Goal: Information Seeking & Learning: Learn about a topic

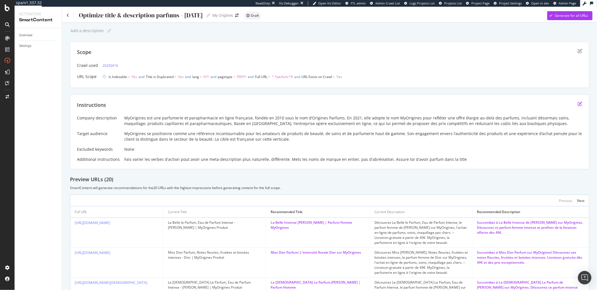
click at [578, 104] on icon "edit" at bounding box center [580, 104] width 4 height 4
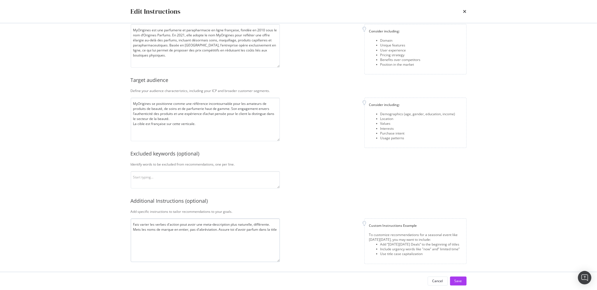
scroll to position [37, 0]
click at [155, 235] on textarea "Fais varier les verbes d'action pout avoir une meta-description plus naturelle,…" at bounding box center [205, 240] width 149 height 44
type textarea "Fais varier les verbes d'action pout avoir une meta-description plus naturelle,…"
click at [453, 279] on button "Save" at bounding box center [458, 281] width 17 height 9
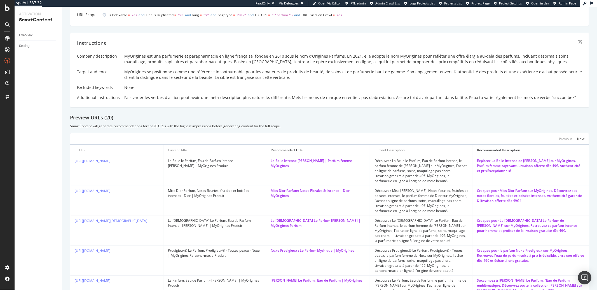
scroll to position [39, 0]
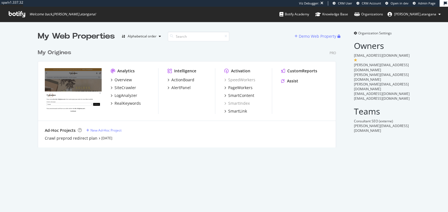
scroll to position [101, 298]
click at [186, 88] on div "AlertPanel" at bounding box center [180, 88] width 19 height 6
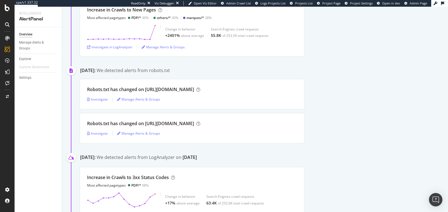
scroll to position [11, 0]
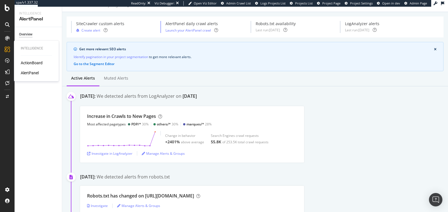
click at [26, 61] on div "ActionBoard" at bounding box center [32, 63] width 22 height 6
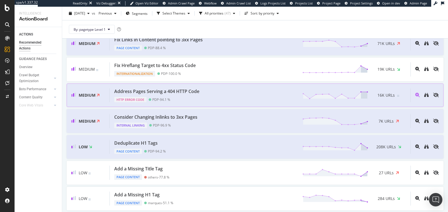
scroll to position [283, 0]
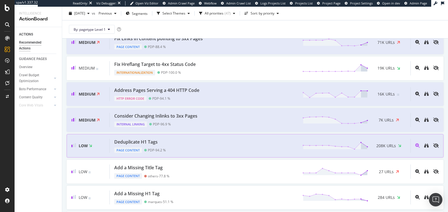
click at [174, 134] on div "Low Deduplicate H1 Tags Page Content PDP - 94.2 % 208K URLs" at bounding box center [255, 146] width 377 height 24
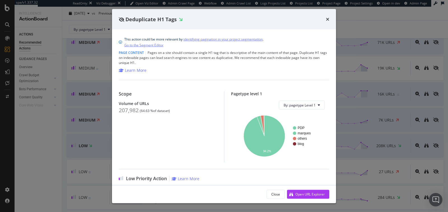
click at [48, 139] on div "Deduplicate H1 Tags This action could be more relevant by identifying paginatio…" at bounding box center [224, 106] width 448 height 212
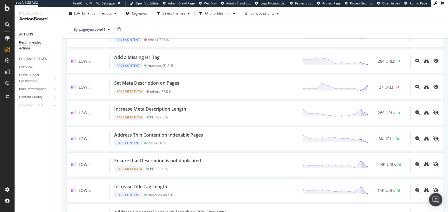
scroll to position [427, 0]
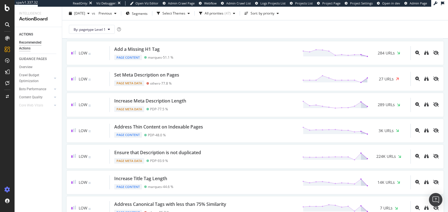
click at [6, 192] on icon at bounding box center [7, 190] width 6 height 6
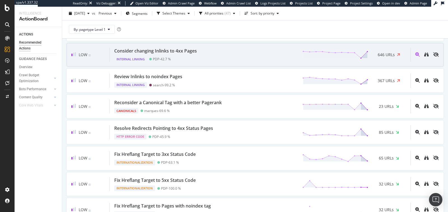
scroll to position [878, 0]
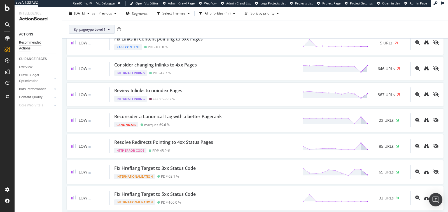
click at [108, 31] on button "By: pagetype Level 1" at bounding box center [92, 29] width 46 height 9
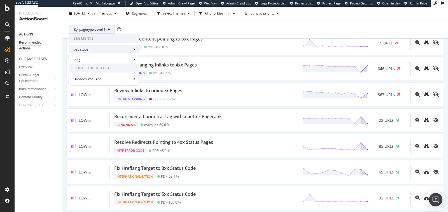
click at [116, 47] on span "pagetype" at bounding box center [103, 49] width 58 height 5
click at [173, 31] on div "By: pagetype Level 1" at bounding box center [255, 29] width 377 height 18
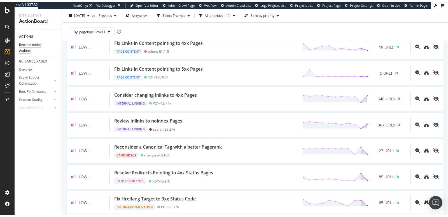
scroll to position [783, 0]
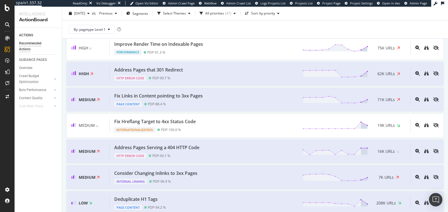
scroll to position [221, 0]
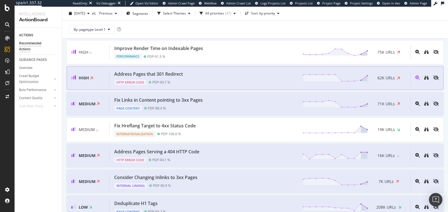
click at [172, 79] on div "HTTP Error Code PDP - 99.7 %" at bounding box center [149, 82] width 71 height 8
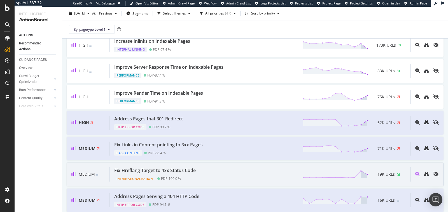
scroll to position [177, 0]
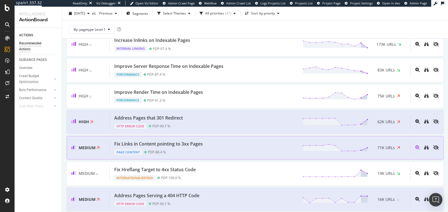
click at [159, 150] on div "PDP - 88.4 %" at bounding box center [157, 152] width 18 height 4
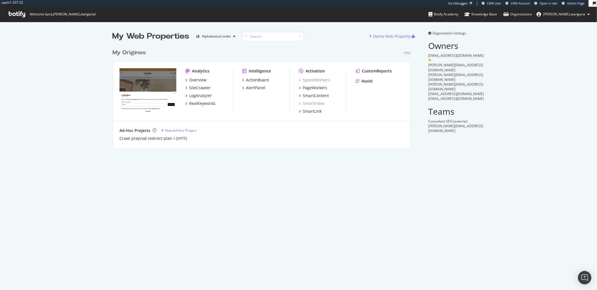
scroll to position [101, 298]
click at [312, 87] on div "PageWorkers" at bounding box center [315, 88] width 24 height 6
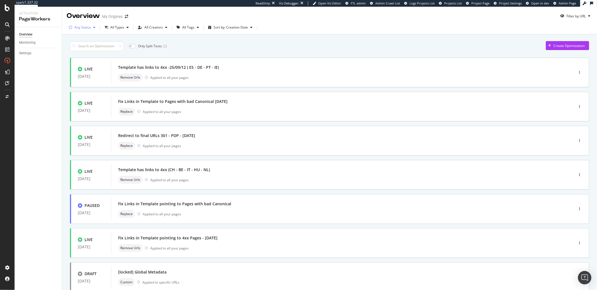
click at [82, 26] on div "Any Status" at bounding box center [82, 27] width 17 height 3
click at [87, 50] on div "( 12 )" at bounding box center [88, 48] width 6 height 5
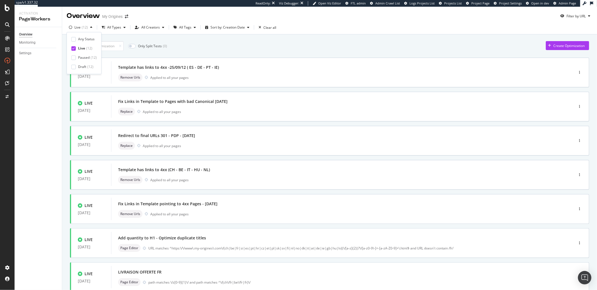
click at [44, 132] on div "Overview Monitoring Settings" at bounding box center [38, 158] width 47 height 263
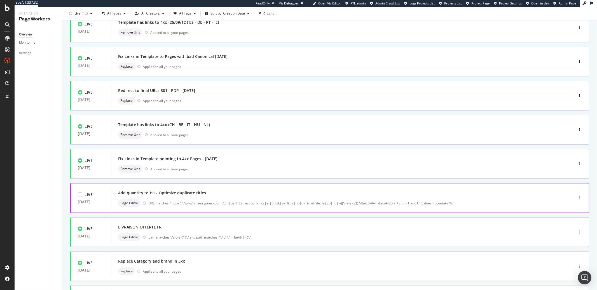
click at [213, 193] on div "Add quantity to H1 - Optimize duplicate titles" at bounding box center [334, 193] width 432 height 8
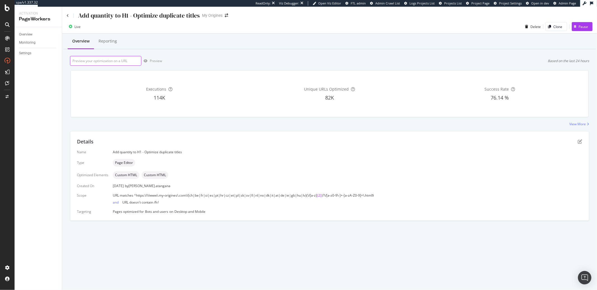
click at [113, 64] on input "url" at bounding box center [105, 61] width 71 height 10
paste input "https://www.my-origines.com/ie/phytophanere-P06CA001.html"
type input "https://www.my-origines.com/ie/phytophanere-P06CA001.html"
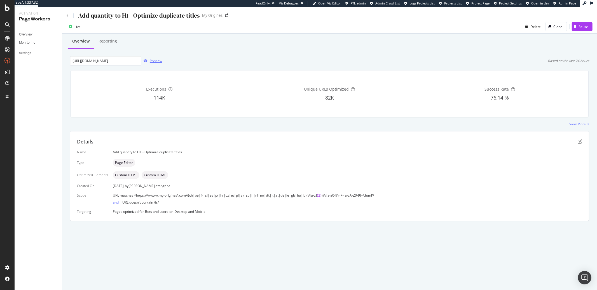
click at [157, 62] on div "Preview" at bounding box center [156, 60] width 12 height 5
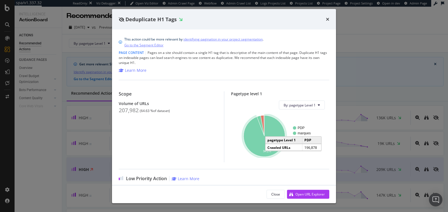
click at [263, 146] on icon "A chart." at bounding box center [263, 136] width 41 height 41
click at [328, 20] on icon "times" at bounding box center [327, 19] width 3 height 4
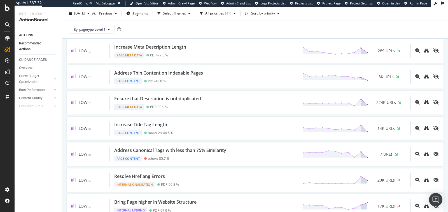
scroll to position [562, 0]
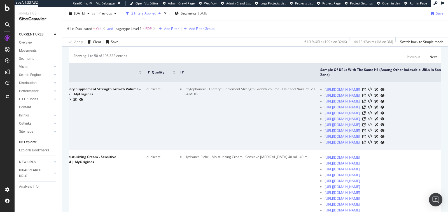
scroll to position [0, 65]
click at [366, 89] on icon at bounding box center [363, 89] width 3 height 3
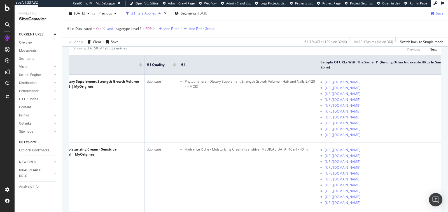
scroll to position [179, 0]
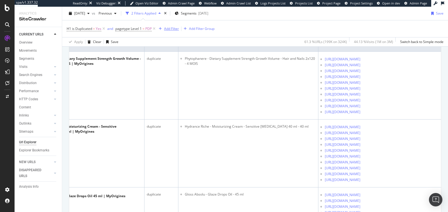
click at [173, 29] on div "Add Filter" at bounding box center [171, 28] width 15 height 5
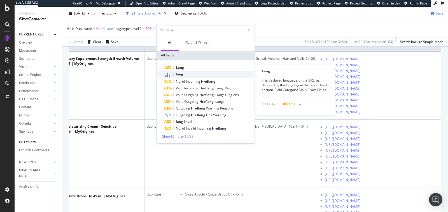
type input "lang"
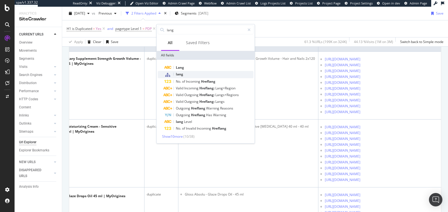
click at [180, 71] on div "lang" at bounding box center [208, 74] width 89 height 7
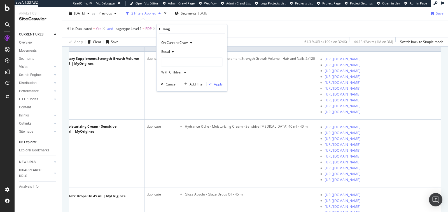
click at [175, 61] on div at bounding box center [191, 62] width 61 height 9
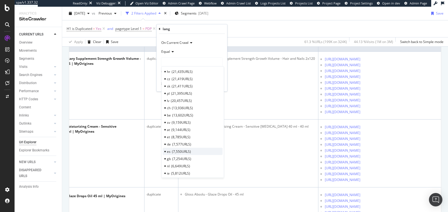
scroll to position [39, 0]
click at [177, 156] on span "7,254 URLS" at bounding box center [181, 158] width 19 height 5
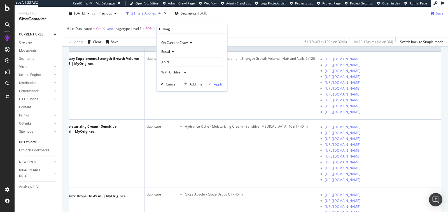
click at [215, 85] on div "Apply" at bounding box center [218, 84] width 9 height 5
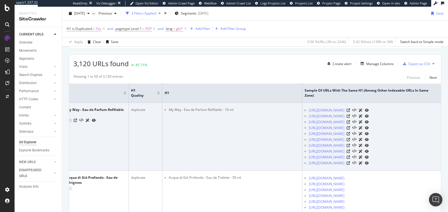
scroll to position [0, 54]
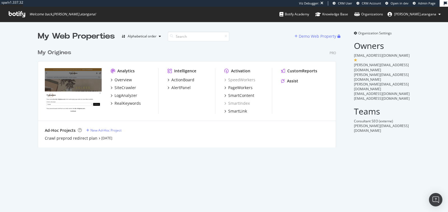
scroll to position [101, 298]
click at [126, 87] on div "SiteCrawler" at bounding box center [125, 88] width 22 height 6
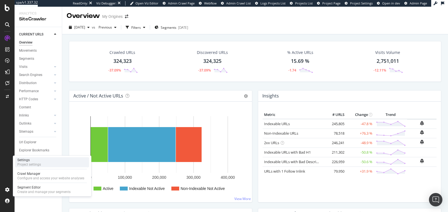
click at [24, 167] on div "Project settings" at bounding box center [29, 165] width 24 height 4
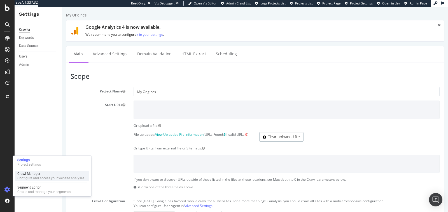
click at [30, 174] on div "Crawl Manager" at bounding box center [50, 174] width 67 height 4
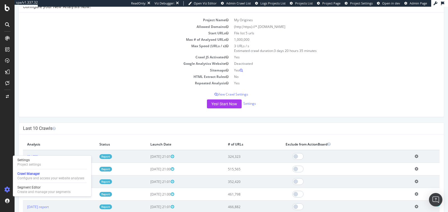
scroll to position [85, 0]
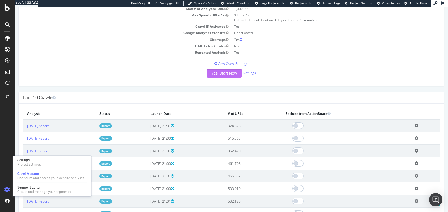
click at [222, 74] on button "Yes! Start Now" at bounding box center [224, 73] width 35 height 9
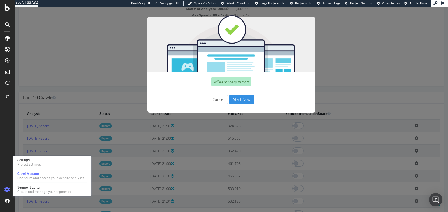
click at [233, 98] on button "Start Now" at bounding box center [241, 100] width 25 height 10
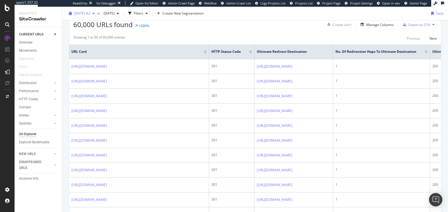
click at [95, 14] on icon "button" at bounding box center [93, 13] width 2 height 3
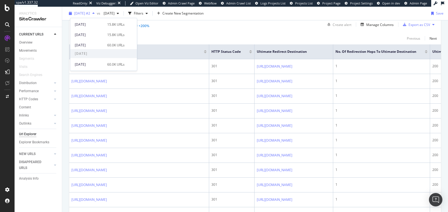
click at [95, 14] on icon "button" at bounding box center [93, 13] width 2 height 3
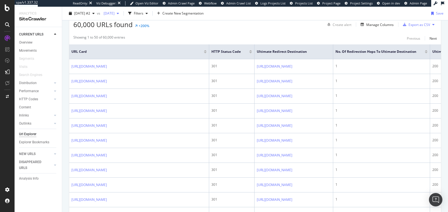
click at [121, 16] on div "[DATE]" at bounding box center [111, 13] width 20 height 8
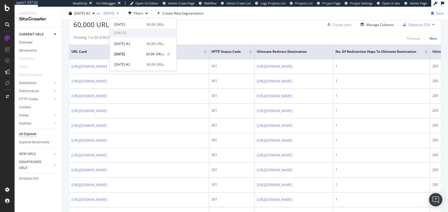
click at [121, 16] on div "2025 Jul. 9th" at bounding box center [111, 13] width 20 height 8
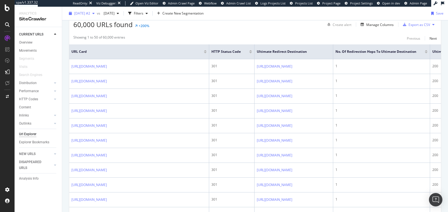
click at [90, 14] on span "2025 Aug. 20th #2" at bounding box center [82, 13] width 16 height 5
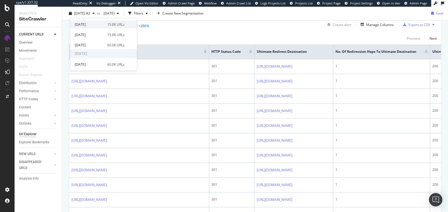
click at [95, 26] on div "2025 Sep. 18th" at bounding box center [89, 24] width 29 height 5
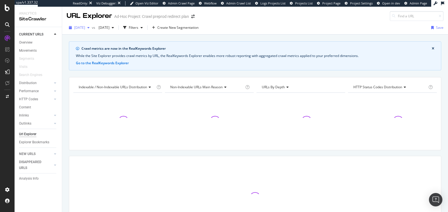
click at [90, 28] on icon "button" at bounding box center [88, 27] width 2 height 3
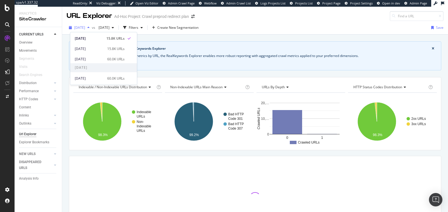
click at [90, 28] on icon "button" at bounding box center [88, 27] width 2 height 3
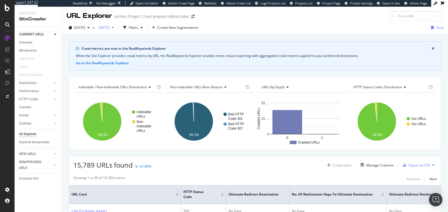
click at [109, 28] on span "2025 Jul. 9th" at bounding box center [102, 27] width 13 height 5
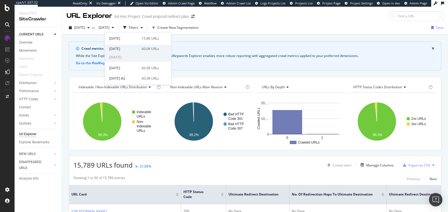
click at [126, 48] on div "2025 Sep. 1st" at bounding box center [123, 48] width 29 height 5
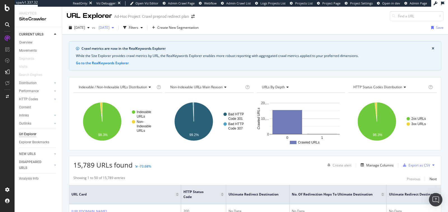
click at [109, 28] on span "2025 Sep. 1st" at bounding box center [102, 27] width 13 height 5
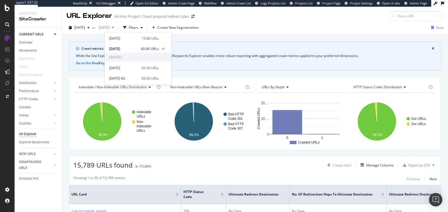
click at [109, 28] on span "2025 Sep. 1st" at bounding box center [102, 27] width 13 height 5
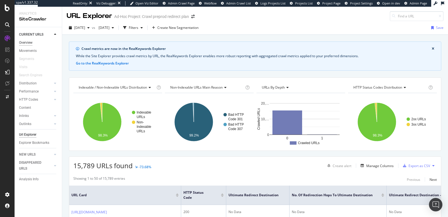
click at [25, 44] on div "Overview" at bounding box center [25, 43] width 13 height 6
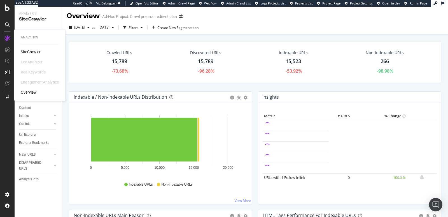
click at [23, 51] on div "SiteCrawler" at bounding box center [31, 52] width 20 height 6
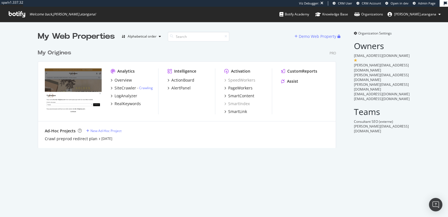
scroll to position [101, 298]
click at [122, 78] on div "Overview" at bounding box center [122, 80] width 17 height 6
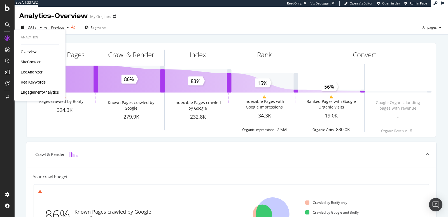
click at [32, 60] on div "SiteCrawler" at bounding box center [31, 62] width 20 height 6
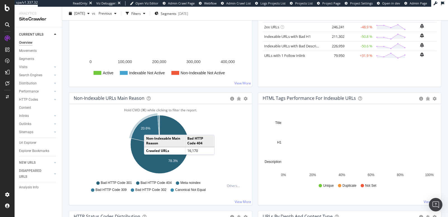
scroll to position [70, 0]
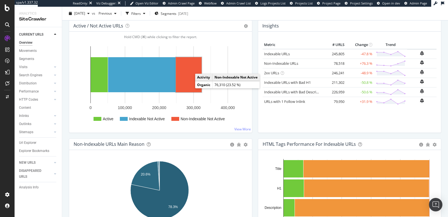
click at [189, 84] on rect "A chart." at bounding box center [189, 74] width 26 height 35
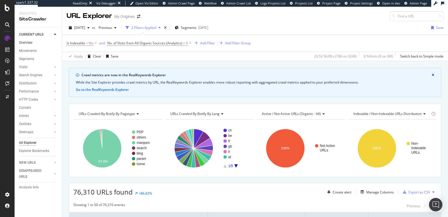
click at [34, 40] on link "Overview" at bounding box center [38, 43] width 39 height 6
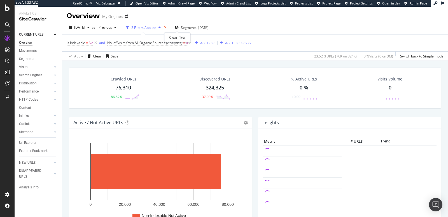
click at [166, 28] on icon "times" at bounding box center [165, 27] width 3 height 3
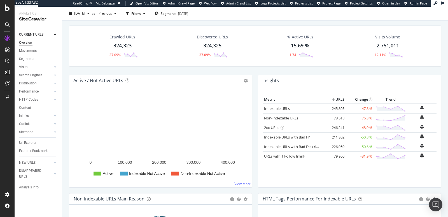
scroll to position [150, 0]
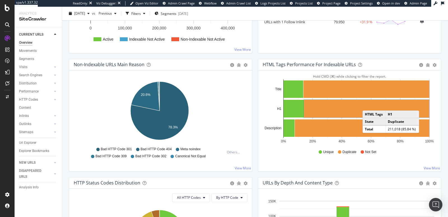
click at [365, 104] on rect "A chart." at bounding box center [366, 109] width 125 height 18
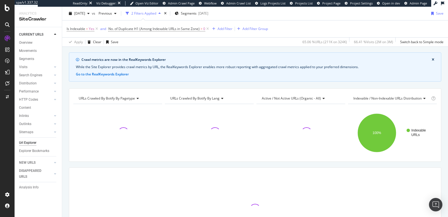
scroll to position [68, 0]
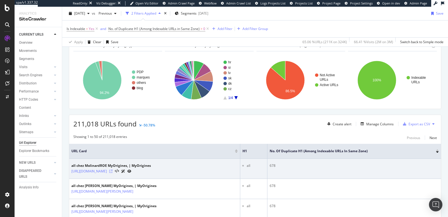
click at [112, 170] on icon at bounding box center [110, 170] width 3 height 3
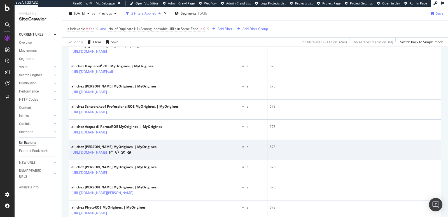
scroll to position [1041, 0]
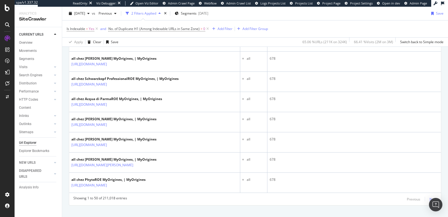
click at [429, 196] on div "Next" at bounding box center [432, 198] width 7 height 5
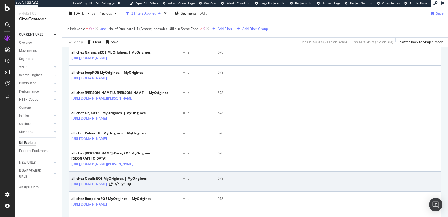
scroll to position [108, 0]
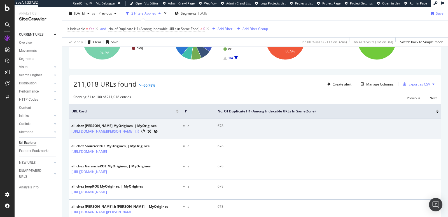
click at [139, 133] on icon at bounding box center [136, 131] width 3 height 3
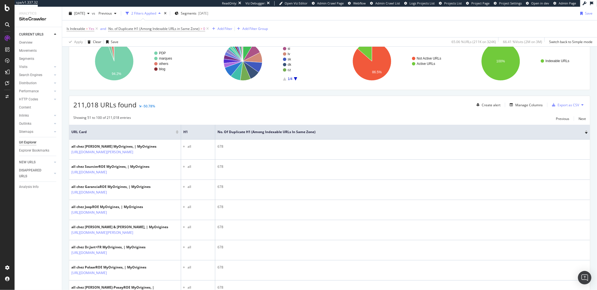
scroll to position [87, 0]
copy span
click at [185, 30] on span "No. of Duplicate H1 (Among Indexable URLs in Same Zone)" at bounding box center [153, 28] width 91 height 5
drag, startPoint x: 112, startPoint y: 60, endPoint x: 181, endPoint y: 61, distance: 68.9
click at [181, 61] on div "On Current Crawl H1 Among Other Indexable URLs in Same Zone Greater than 0 Canc…" at bounding box center [149, 65] width 81 height 65
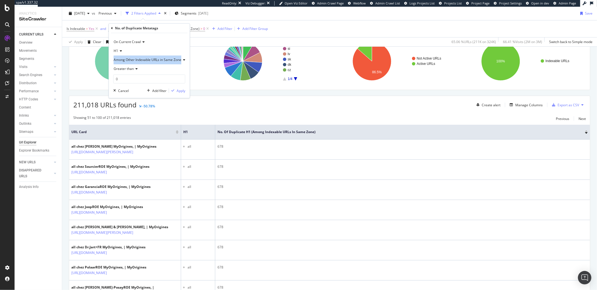
copy div "Among Other Indexable URLs in Same Zone"
click at [297, 15] on div "2025 Sep. 16th vs Previous 2 Filters Applied Segments 2025-07-02 Save" at bounding box center [329, 14] width 535 height 11
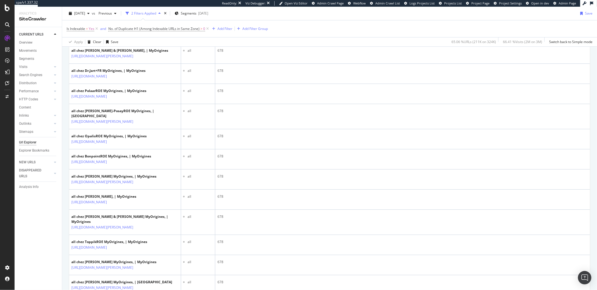
scroll to position [146, 0]
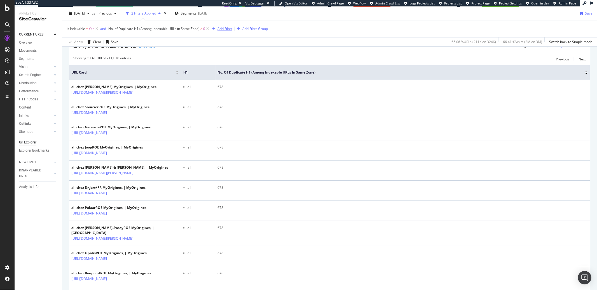
click at [226, 30] on div "Add Filter" at bounding box center [224, 28] width 15 height 5
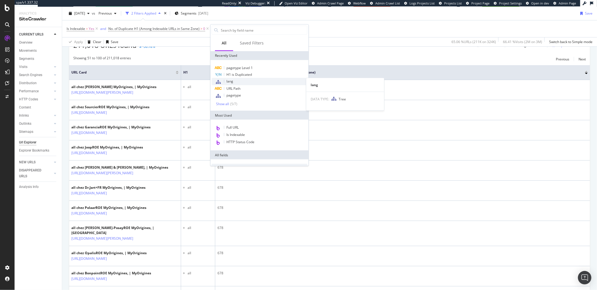
click at [238, 81] on div "lang" at bounding box center [260, 81] width 96 height 7
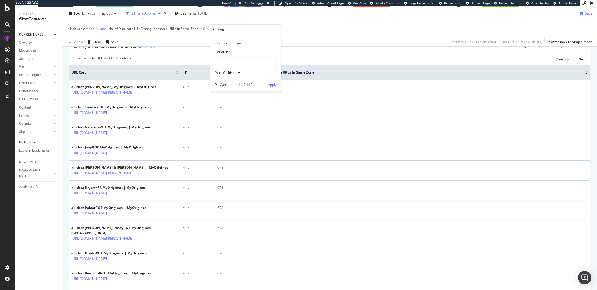
click at [229, 59] on div at bounding box center [245, 62] width 61 height 9
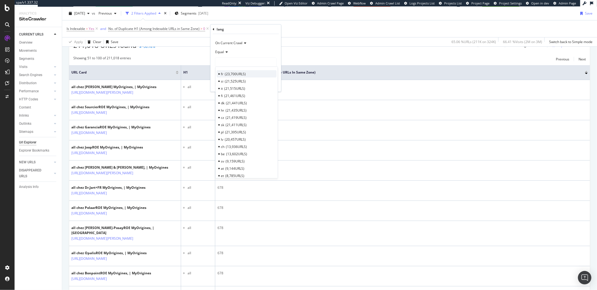
click at [231, 75] on span "23,700 URLS" at bounding box center [235, 73] width 21 height 5
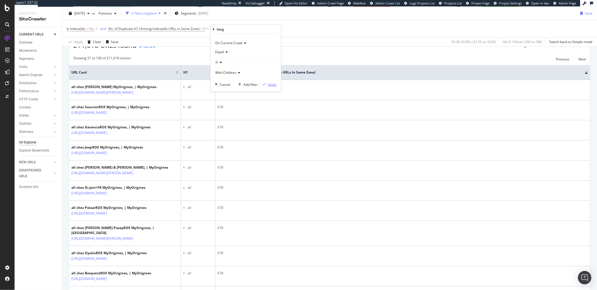
click at [268, 83] on div "Apply" at bounding box center [272, 84] width 9 height 5
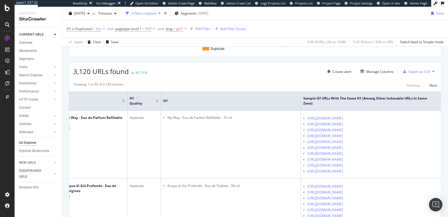
scroll to position [118, 0]
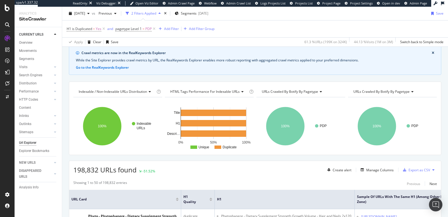
scroll to position [22, 0]
click at [155, 29] on icon at bounding box center [154, 29] width 5 height 6
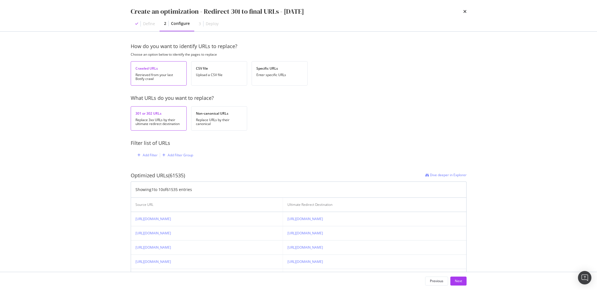
click at [80, 109] on div "Create an optimization - Redirect 301 to final URLs - [DATE] Define 2 Configure…" at bounding box center [298, 145] width 597 height 290
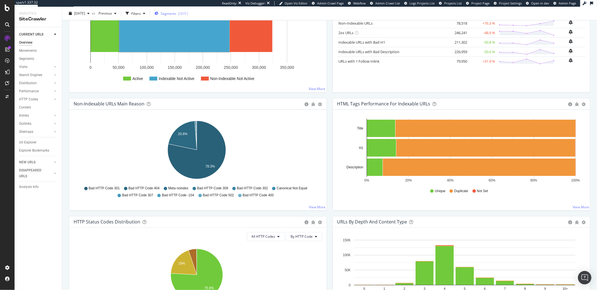
scroll to position [109, 0]
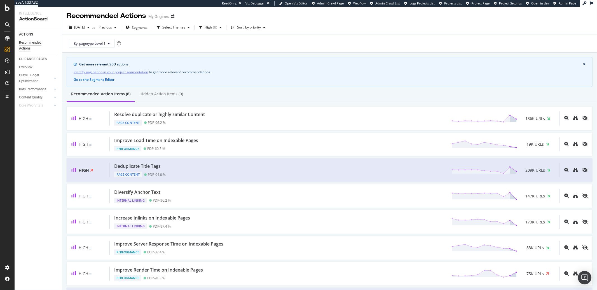
scroll to position [43, 0]
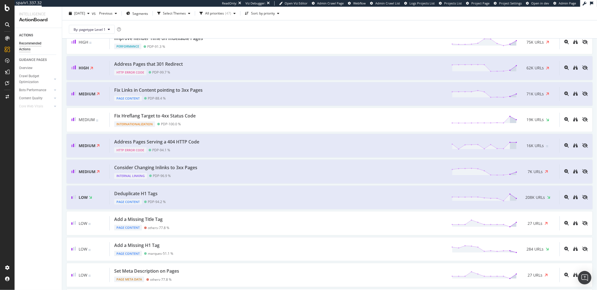
scroll to position [348, 0]
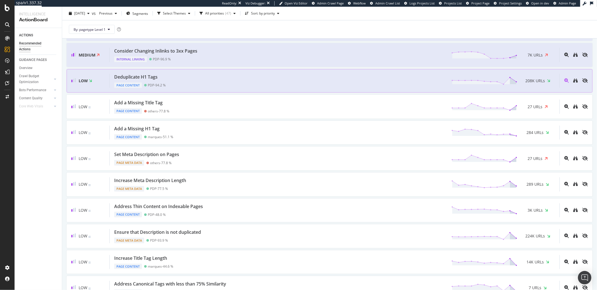
click at [170, 84] on div "Deduplicate H1 Tags Page Content PDP - 94.2 % 208K URLs" at bounding box center [335, 81] width 450 height 14
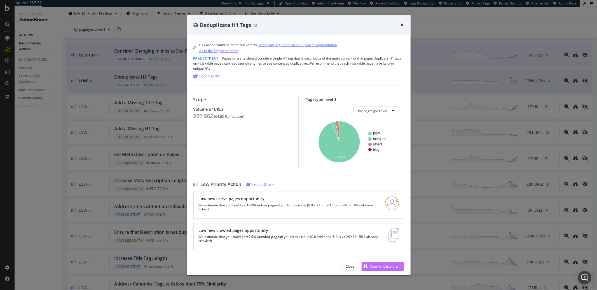
click at [376, 263] on div "Open URL Explorer" at bounding box center [381, 266] width 38 height 8
click at [401, 26] on icon "times" at bounding box center [401, 25] width 3 height 4
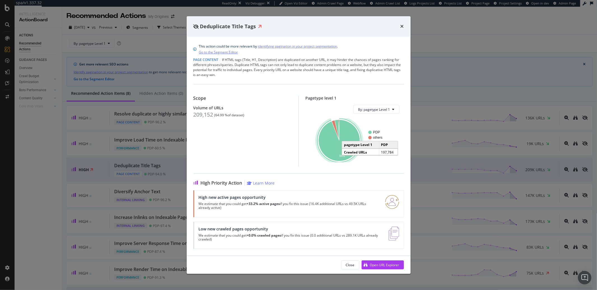
scroll to position [24, 0]
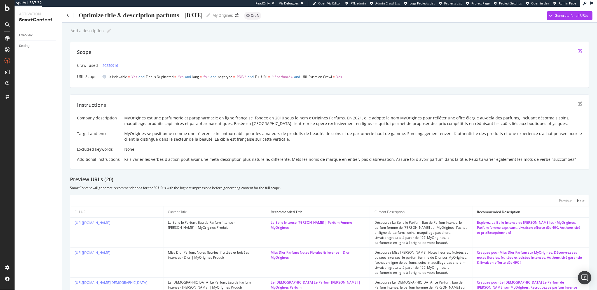
click at [578, 52] on icon "edit" at bounding box center [580, 51] width 4 height 4
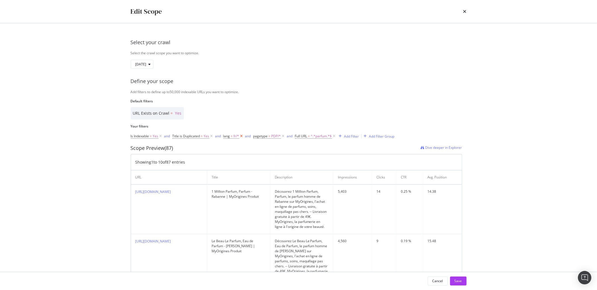
click at [241, 137] on icon "modal" at bounding box center [241, 136] width 5 height 6
click at [464, 13] on icon "times" at bounding box center [464, 11] width 3 height 4
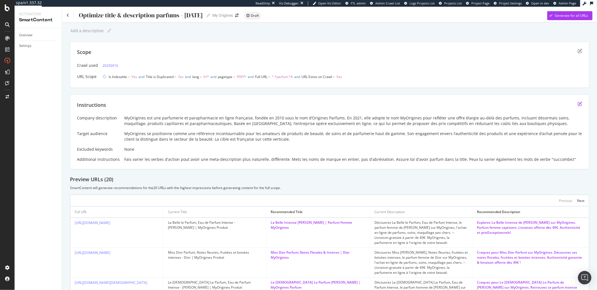
click at [578, 104] on icon "edit" at bounding box center [580, 104] width 4 height 4
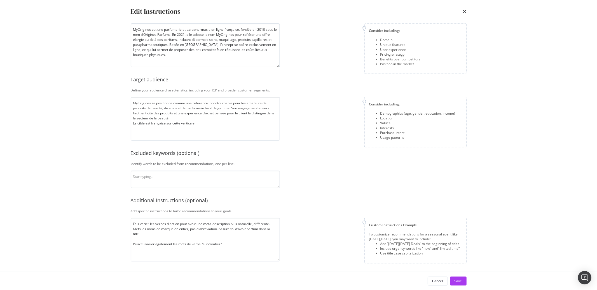
scroll to position [37, 0]
click at [465, 12] on icon "times" at bounding box center [464, 11] width 3 height 4
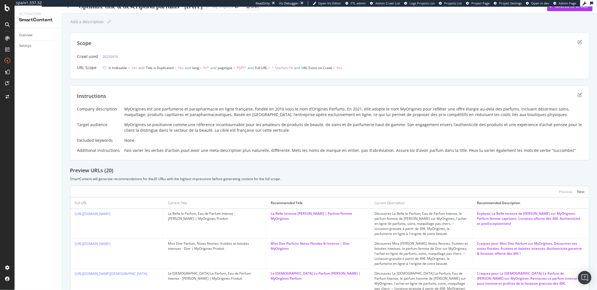
scroll to position [8, 0]
click at [578, 96] on icon "edit" at bounding box center [580, 96] width 4 height 4
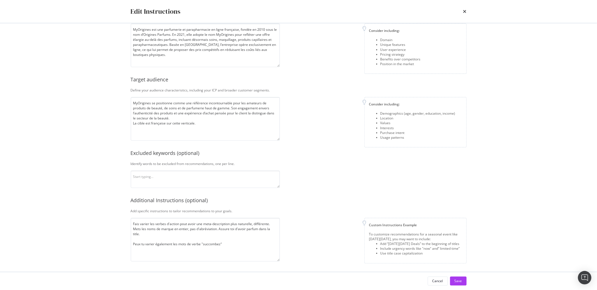
scroll to position [37, 0]
click at [463, 11] on icon "times" at bounding box center [464, 11] width 3 height 4
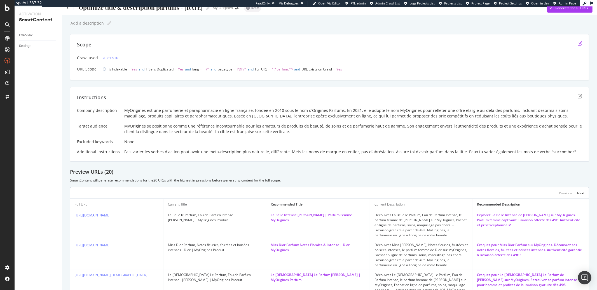
click at [578, 43] on icon "edit" at bounding box center [580, 43] width 4 height 4
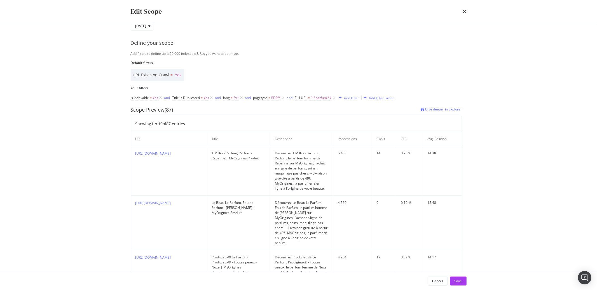
scroll to position [39, 0]
click at [466, 12] on div "Edit Scope" at bounding box center [298, 11] width 358 height 23
click at [466, 12] on icon "times" at bounding box center [464, 11] width 3 height 4
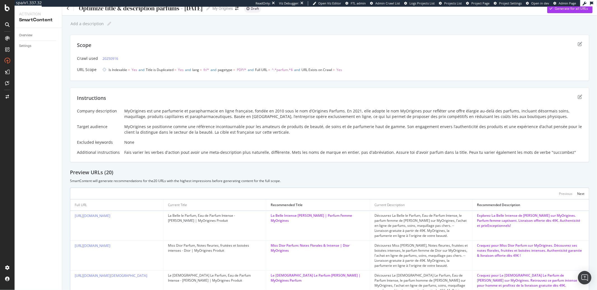
scroll to position [0, 0]
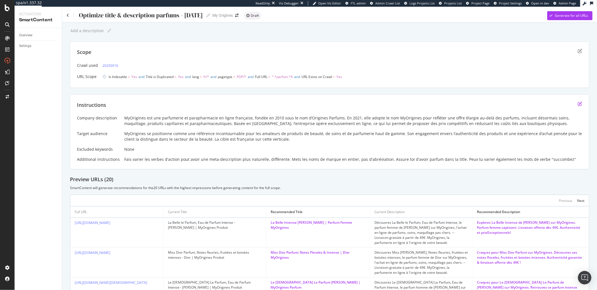
click at [578, 103] on icon "edit" at bounding box center [580, 104] width 4 height 4
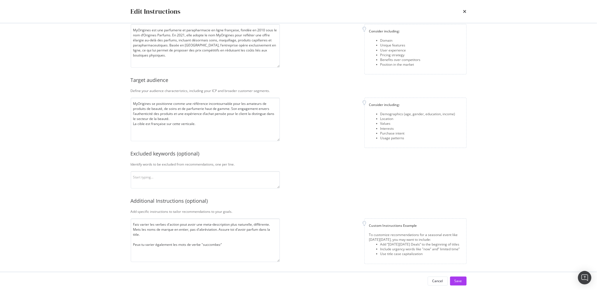
scroll to position [37, 0]
click at [454, 280] on div "Save" at bounding box center [458, 281] width 8 height 5
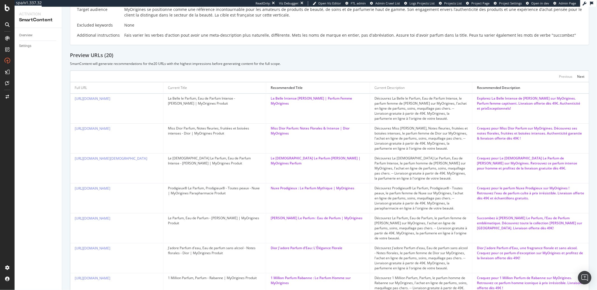
scroll to position [0, 0]
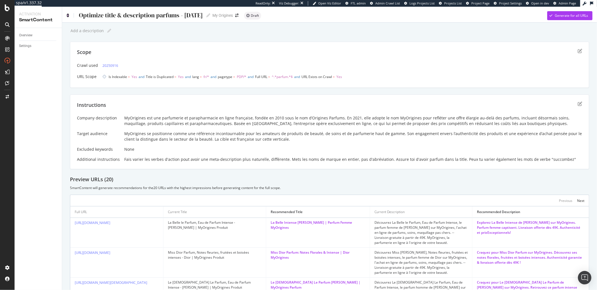
click at [67, 17] on icon at bounding box center [68, 15] width 3 height 4
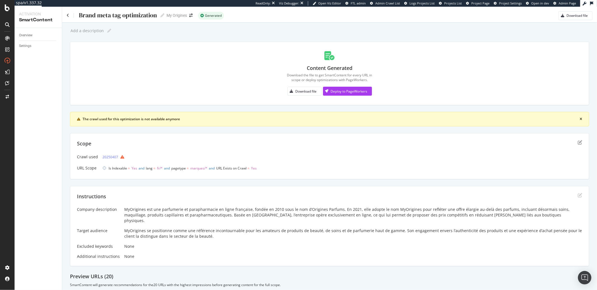
click at [64, 16] on div "Brand meta tag optimization Brand meta tag optimization My Origines Generated D…" at bounding box center [329, 13] width 535 height 13
click at [66, 15] on div "Brand meta tag optimization Brand meta tag optimization My Origines Generated D…" at bounding box center [329, 13] width 535 height 13
click at [70, 16] on div "Brand meta tag optimization Brand meta tag optimization" at bounding box center [116, 15] width 98 height 8
click at [68, 16] on icon at bounding box center [68, 15] width 3 height 4
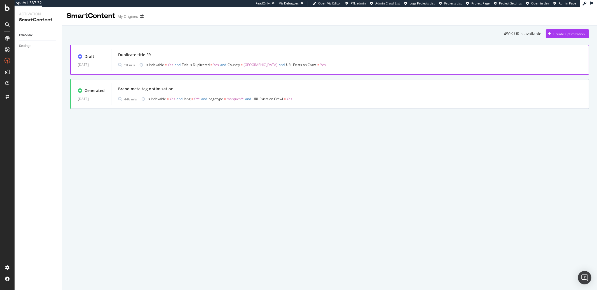
click at [226, 66] on span "and" at bounding box center [223, 64] width 6 height 5
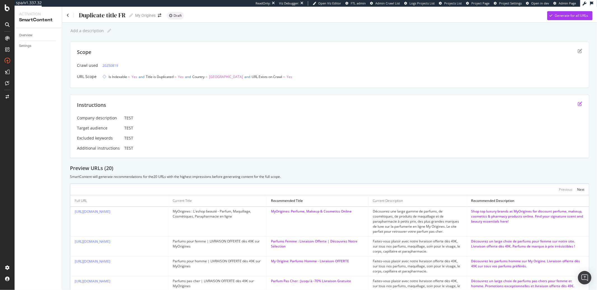
click at [578, 104] on icon "edit" at bounding box center [580, 104] width 4 height 4
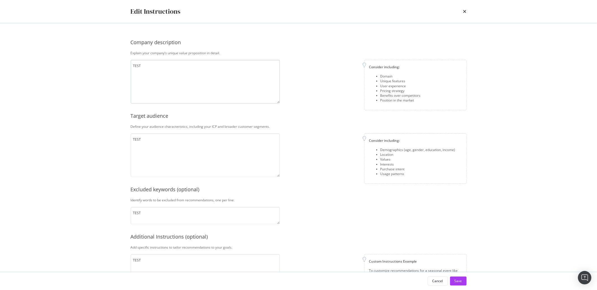
click at [174, 81] on textarea "TEST" at bounding box center [205, 82] width 149 height 44
click at [173, 78] on textarea "TEST" at bounding box center [205, 82] width 149 height 44
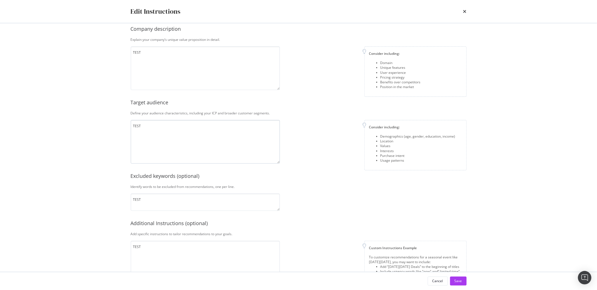
scroll to position [37, 0]
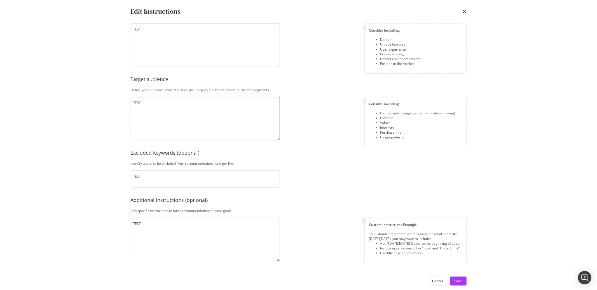
click at [157, 104] on textarea "TEST" at bounding box center [205, 119] width 149 height 44
click at [160, 178] on textarea "TEST" at bounding box center [205, 178] width 149 height 17
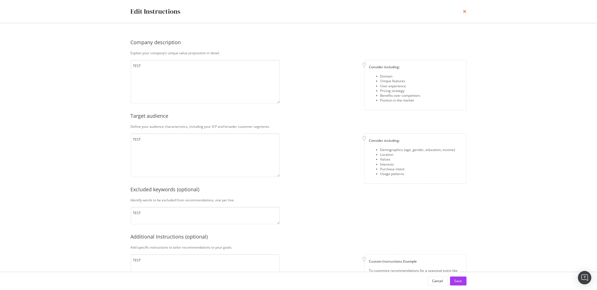
click at [464, 11] on icon "times" at bounding box center [464, 11] width 3 height 4
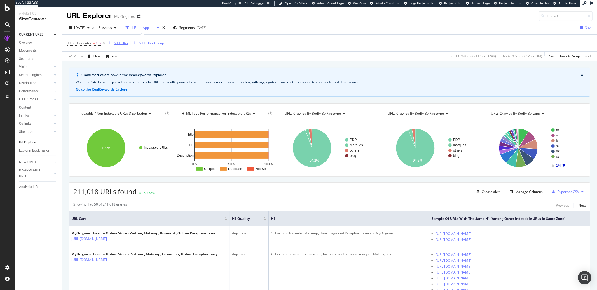
click at [120, 45] on div "Add Filter" at bounding box center [121, 43] width 15 height 5
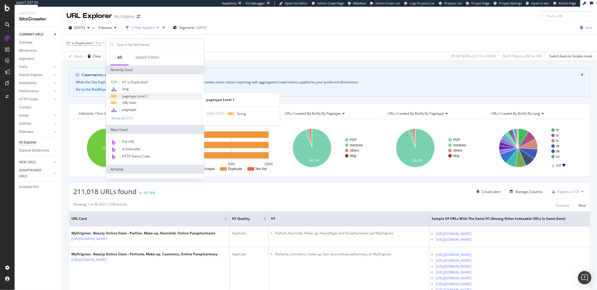
click at [135, 95] on span "pagetype Level 1" at bounding box center [135, 96] width 26 height 5
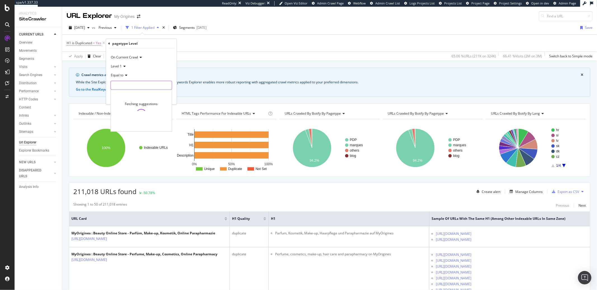
click at [132, 83] on input "text" at bounding box center [141, 85] width 61 height 9
click at [121, 94] on span "PDP" at bounding box center [130, 92] width 37 height 5
type input "PDP"
click at [168, 95] on div "Apply" at bounding box center [167, 97] width 9 height 5
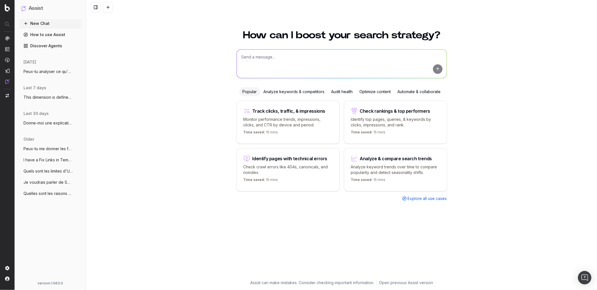
click at [347, 55] on textarea at bounding box center [342, 64] width 210 height 29
paste textarea
paste textarea "Among Other Indexable URLs in Same Zone"
type textarea "what is this metric: N° of duplicate metatatgs Among Other Indexable URLs in Sa…"
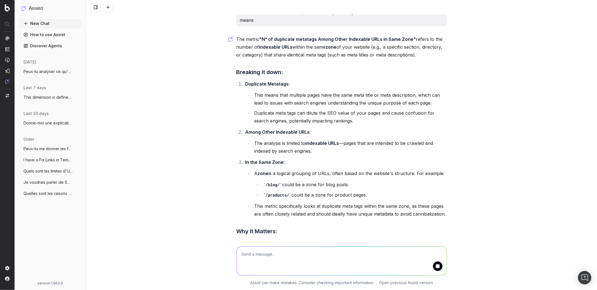
scroll to position [21, 0]
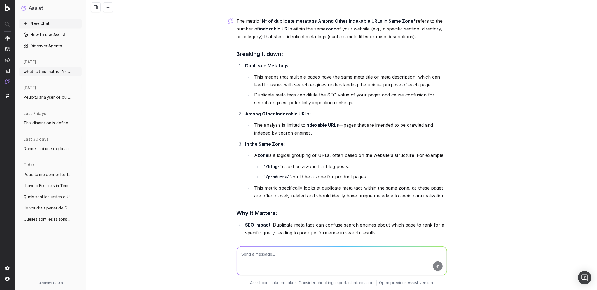
scroll to position [60, 0]
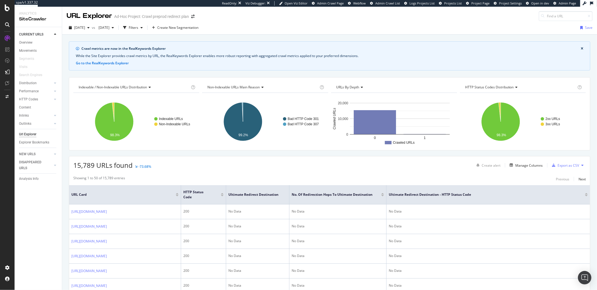
click at [109, 28] on span "[DATE]" at bounding box center [102, 27] width 13 height 5
click at [27, 44] on div "Overview" at bounding box center [25, 43] width 13 height 6
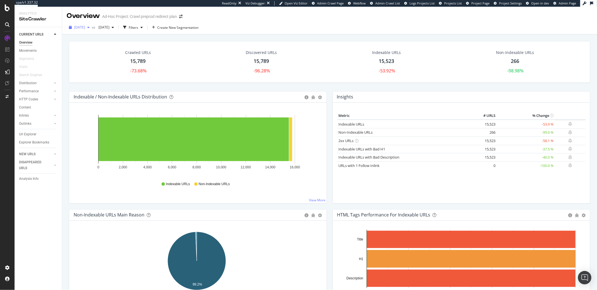
click at [85, 27] on span "[DATE]" at bounding box center [79, 27] width 11 height 5
click at [109, 26] on span "[DATE]" at bounding box center [102, 27] width 13 height 5
click at [85, 27] on span "[DATE]" at bounding box center [79, 27] width 11 height 5
click at [104, 60] on div "[DATE] 60.0K URLs" at bounding box center [100, 59] width 50 height 5
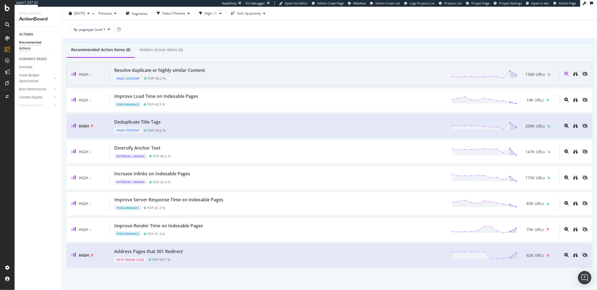
scroll to position [46, 0]
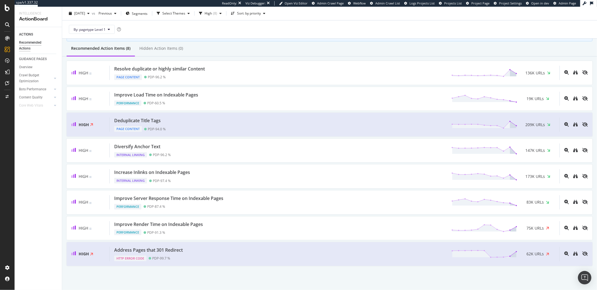
drag, startPoint x: 35, startPoint y: 193, endPoint x: 41, endPoint y: 192, distance: 5.9
click at [35, 193] on div "ACTIONS Recommended Actions GUIDANCE PAGES Overview Crawl Budget Optimization L…" at bounding box center [38, 158] width 47 height 263
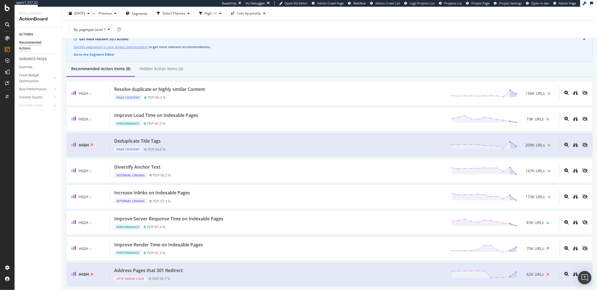
scroll to position [0, 0]
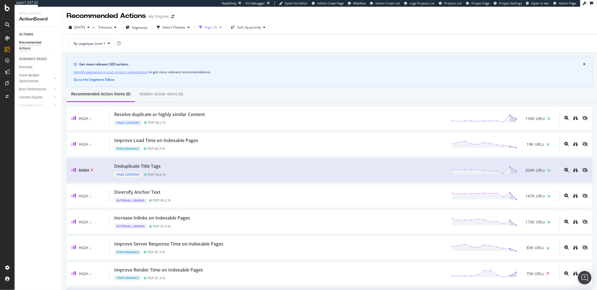
click at [217, 29] on div "High ( 8 )" at bounding box center [211, 27] width 13 height 3
click at [221, 39] on div "All priorities" at bounding box center [228, 39] width 19 height 5
click at [327, 26] on div "[DATE] vs Previous Segments Select Themes All priorities ( 47 ) Sort: by priori…" at bounding box center [329, 28] width 535 height 11
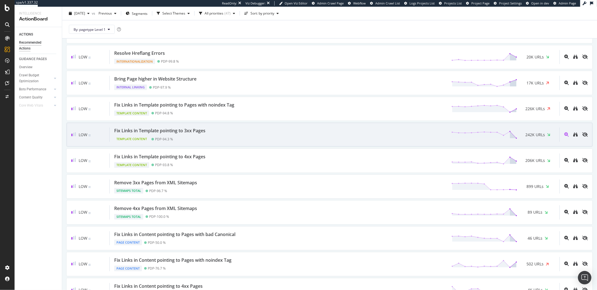
scroll to position [503, 0]
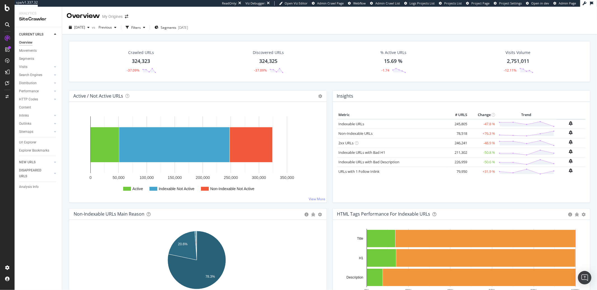
scroll to position [109, 0]
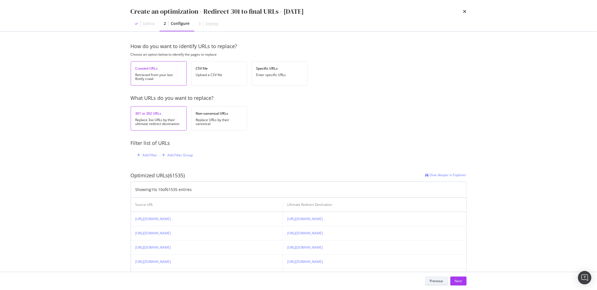
click at [431, 279] on div "Previous" at bounding box center [436, 281] width 13 height 5
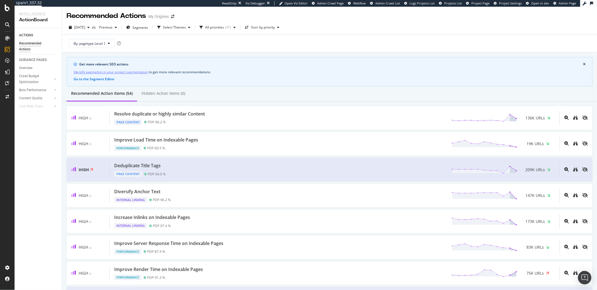
scroll to position [348, 0]
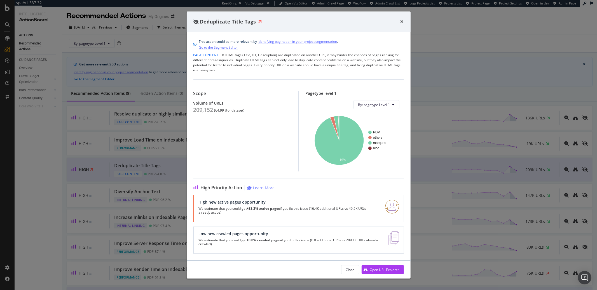
scroll to position [24, 0]
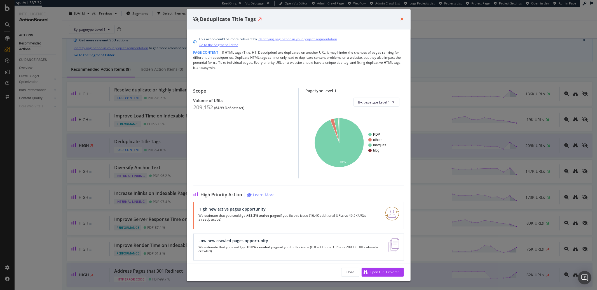
click at [400, 21] on icon "times" at bounding box center [401, 19] width 3 height 4
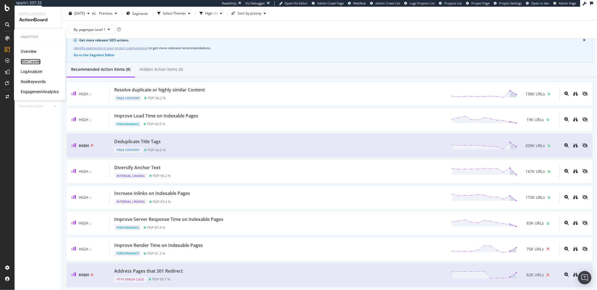
click at [29, 61] on div "SiteCrawler" at bounding box center [31, 62] width 20 height 6
